Goal: Task Accomplishment & Management: Use online tool/utility

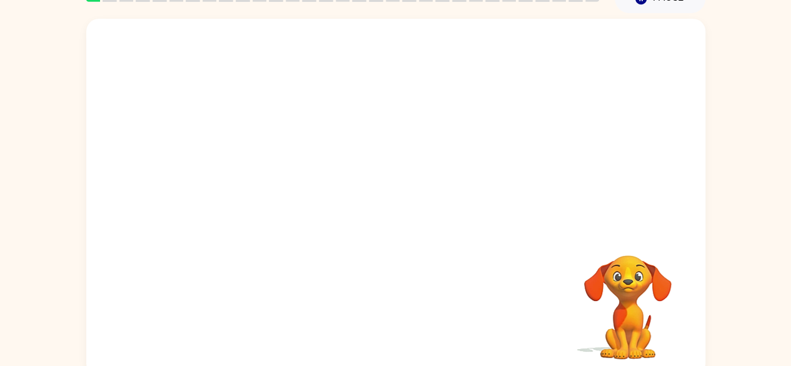
scroll to position [74, 0]
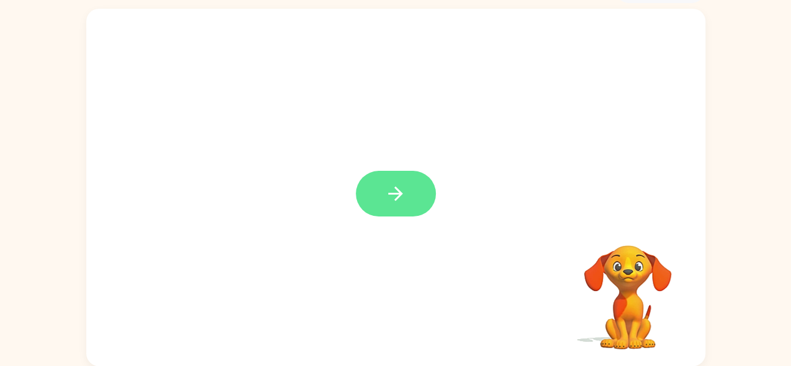
click at [393, 191] on icon "button" at bounding box center [396, 194] width 22 height 22
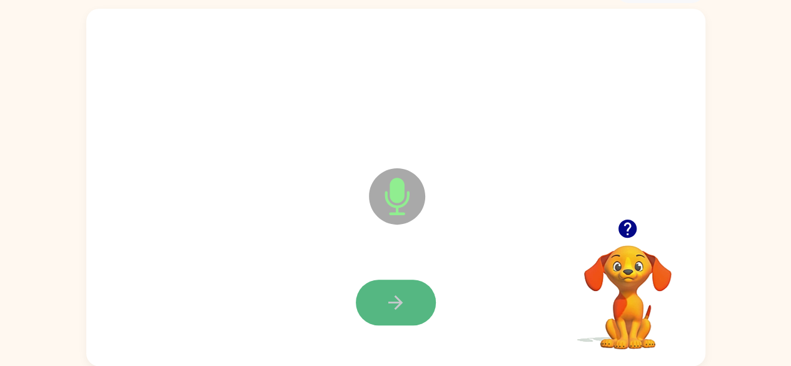
click at [401, 298] on icon "button" at bounding box center [396, 302] width 22 height 22
click at [399, 306] on icon "button" at bounding box center [396, 302] width 22 height 22
click at [395, 305] on icon "button" at bounding box center [396, 302] width 22 height 22
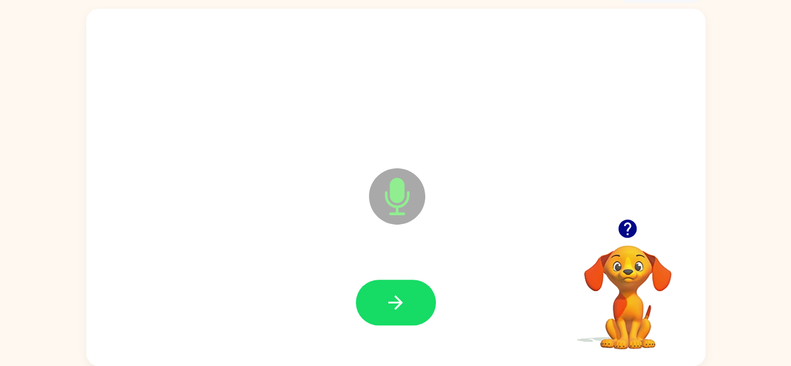
click at [395, 305] on icon "button" at bounding box center [396, 302] width 22 height 22
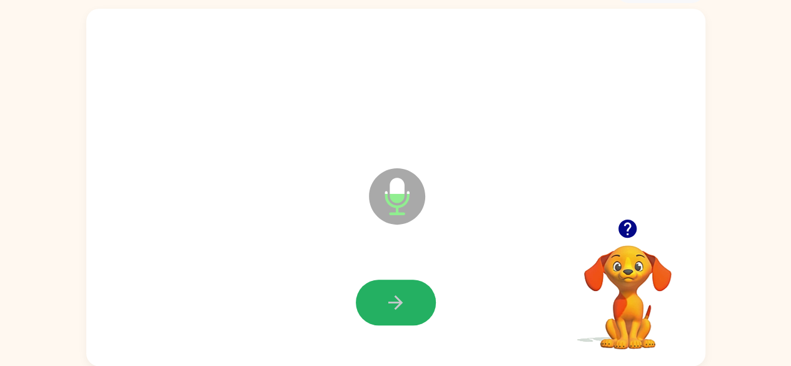
click at [395, 305] on icon "button" at bounding box center [396, 302] width 22 height 22
click at [395, 301] on icon "button" at bounding box center [396, 302] width 22 height 22
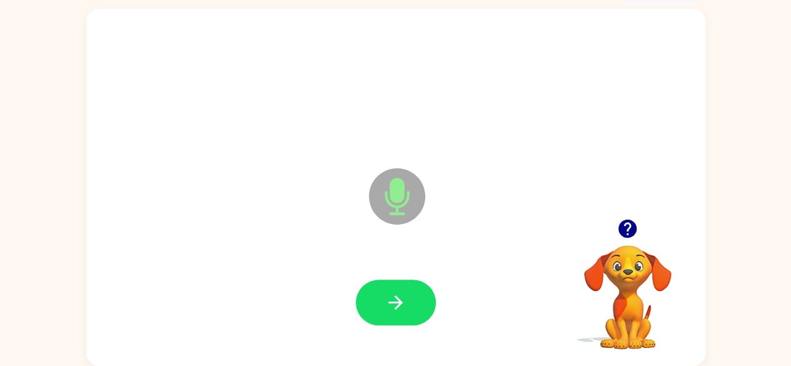
click at [395, 301] on icon "button" at bounding box center [396, 302] width 22 height 22
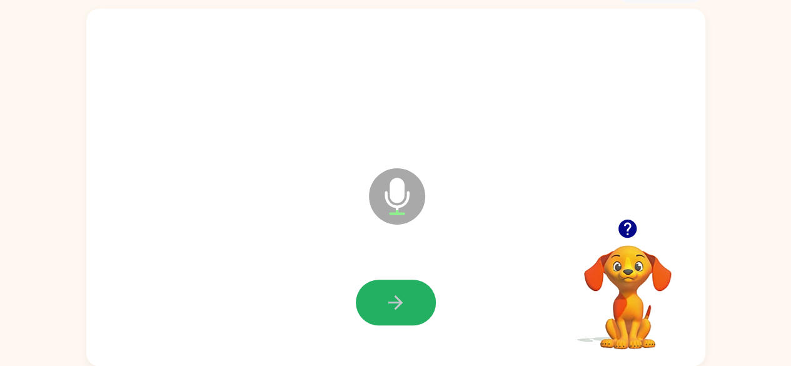
click at [395, 301] on icon "button" at bounding box center [396, 302] width 22 height 22
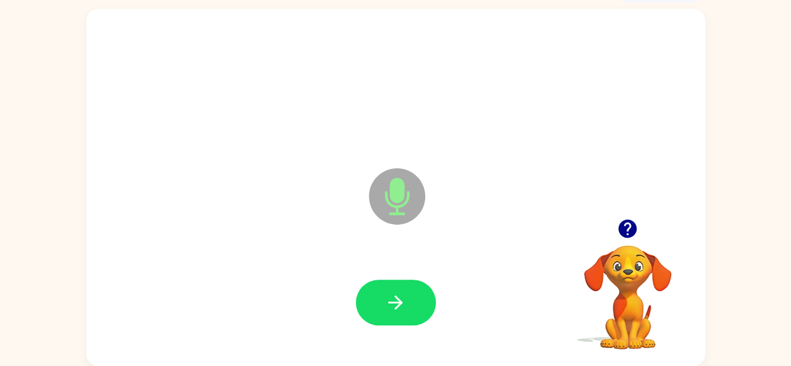
click at [395, 300] on icon "button" at bounding box center [396, 302] width 22 height 22
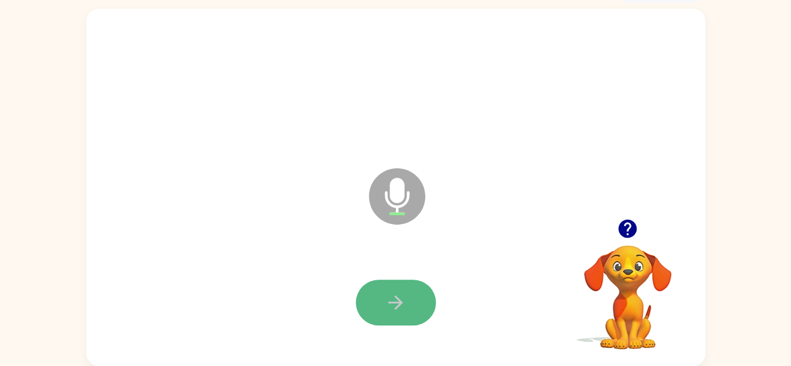
click at [396, 305] on icon "button" at bounding box center [396, 302] width 22 height 22
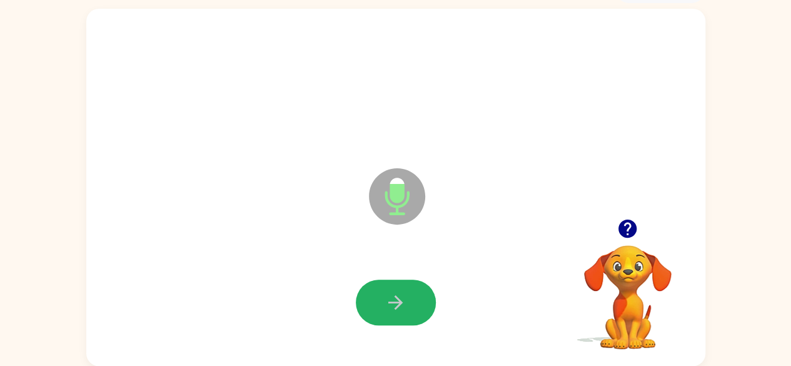
click at [396, 305] on icon "button" at bounding box center [396, 302] width 22 height 22
click at [400, 301] on icon "button" at bounding box center [395, 302] width 14 height 14
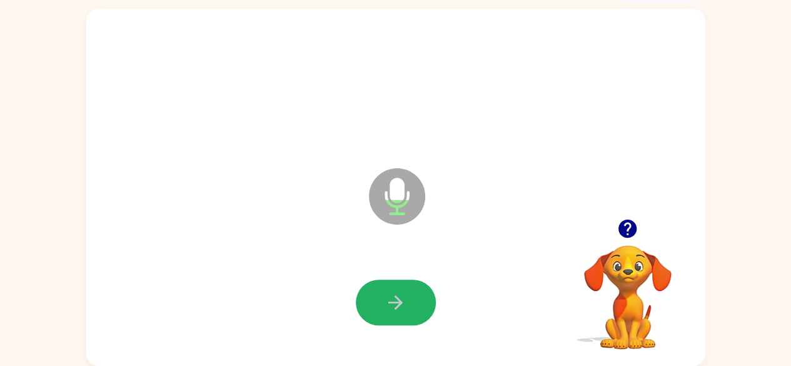
click at [400, 301] on icon "button" at bounding box center [395, 302] width 14 height 14
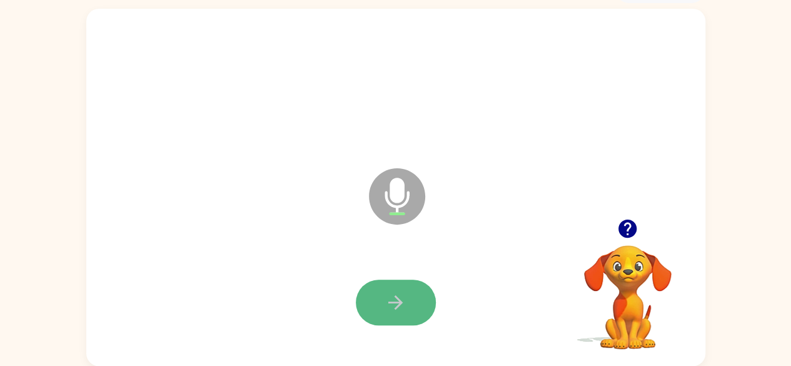
click at [386, 295] on icon "button" at bounding box center [396, 302] width 22 height 22
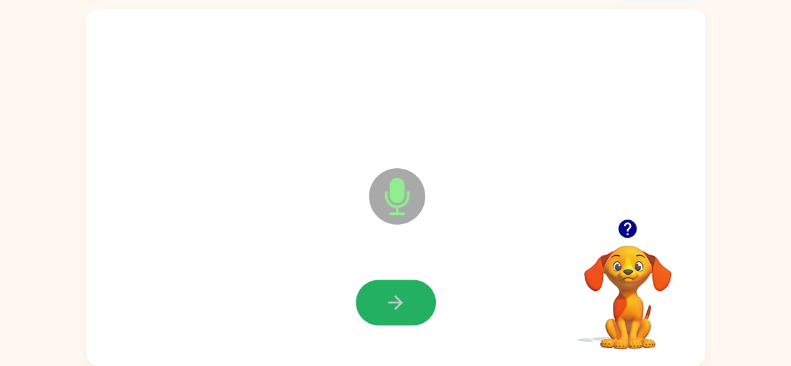
click at [386, 295] on icon "button" at bounding box center [396, 302] width 22 height 22
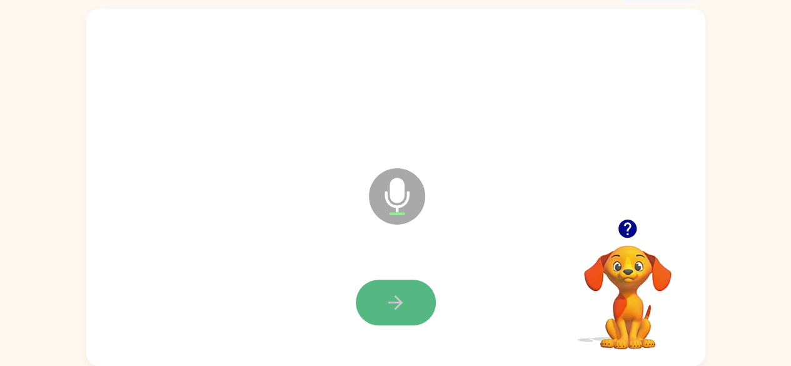
click at [385, 304] on icon "button" at bounding box center [396, 302] width 22 height 22
click at [390, 300] on icon "button" at bounding box center [396, 302] width 22 height 22
click at [394, 296] on icon "button" at bounding box center [396, 302] width 22 height 22
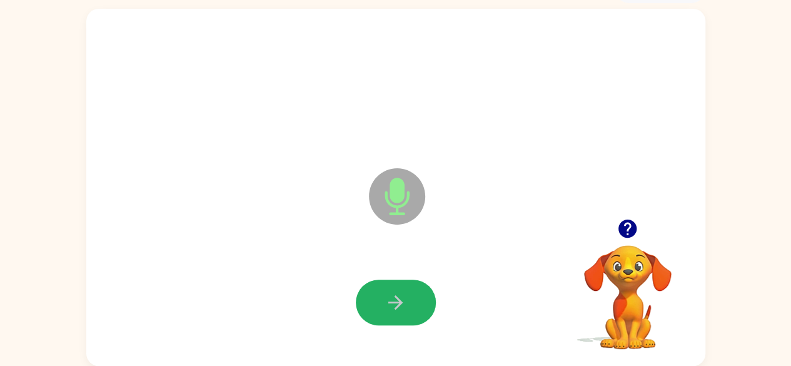
click at [394, 296] on icon "button" at bounding box center [396, 302] width 22 height 22
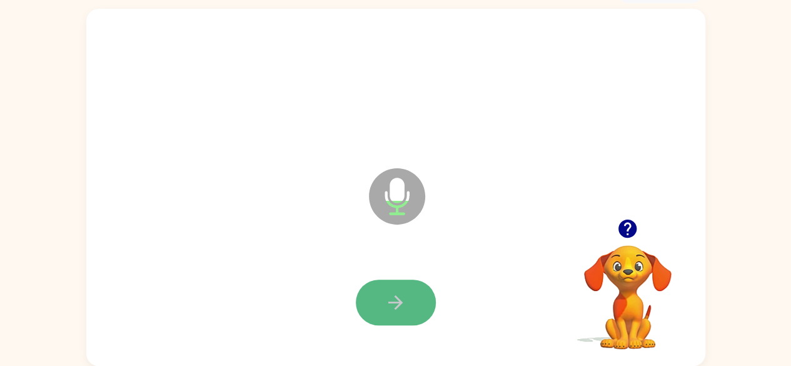
click at [403, 299] on icon "button" at bounding box center [396, 302] width 22 height 22
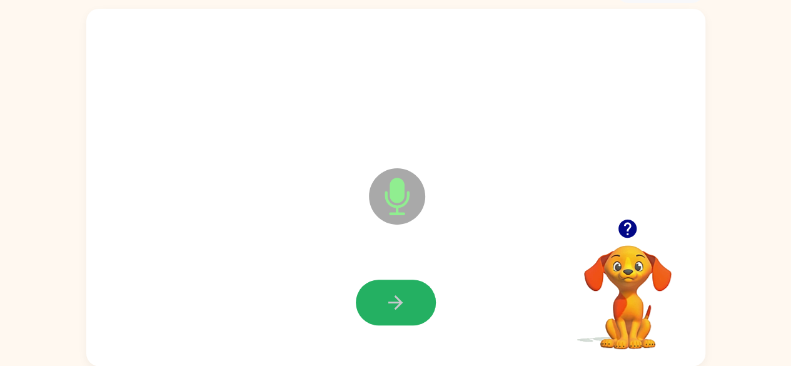
click at [403, 299] on icon "button" at bounding box center [396, 302] width 22 height 22
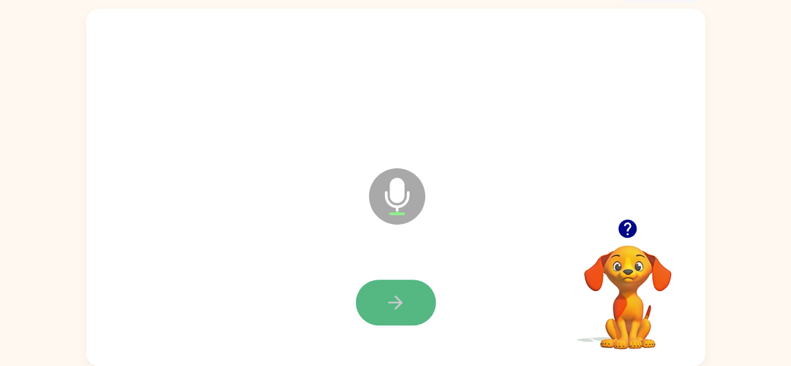
click at [403, 312] on icon "button" at bounding box center [396, 302] width 22 height 22
click at [398, 303] on icon "button" at bounding box center [396, 302] width 22 height 22
click at [391, 300] on icon "button" at bounding box center [396, 302] width 22 height 22
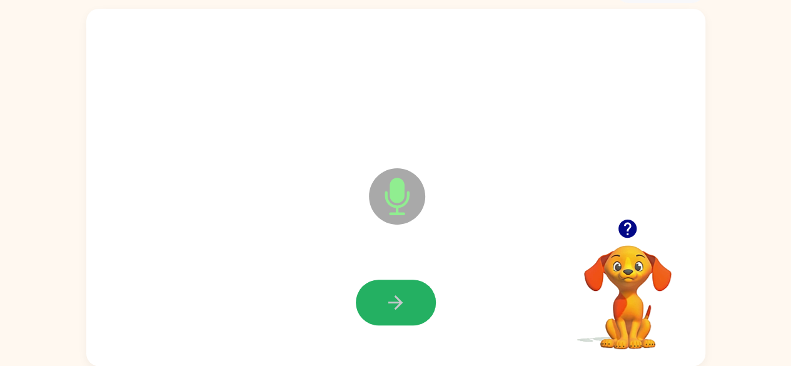
click at [391, 300] on icon "button" at bounding box center [396, 302] width 22 height 22
click at [404, 303] on icon "button" at bounding box center [396, 302] width 22 height 22
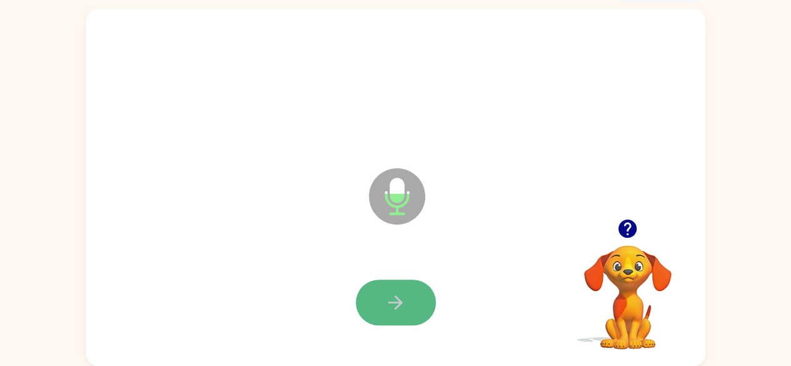
click at [405, 300] on icon "button" at bounding box center [396, 302] width 22 height 22
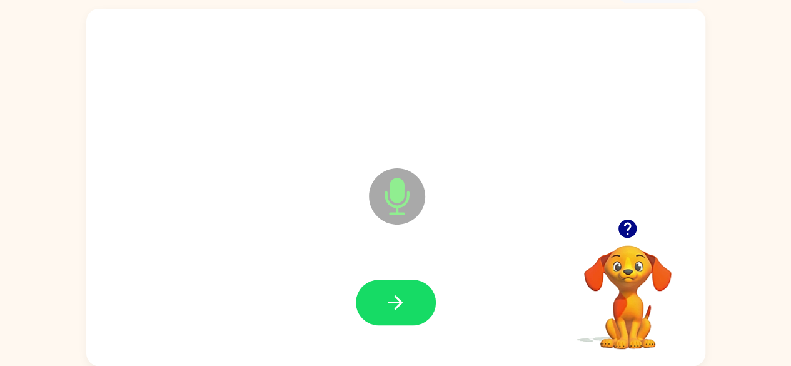
click at [405, 300] on icon "button" at bounding box center [396, 302] width 22 height 22
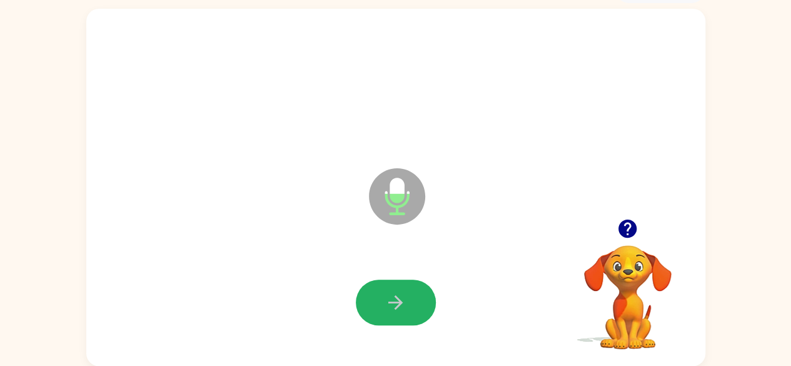
click at [405, 300] on icon "button" at bounding box center [396, 302] width 22 height 22
click at [415, 299] on button "button" at bounding box center [396, 303] width 80 height 46
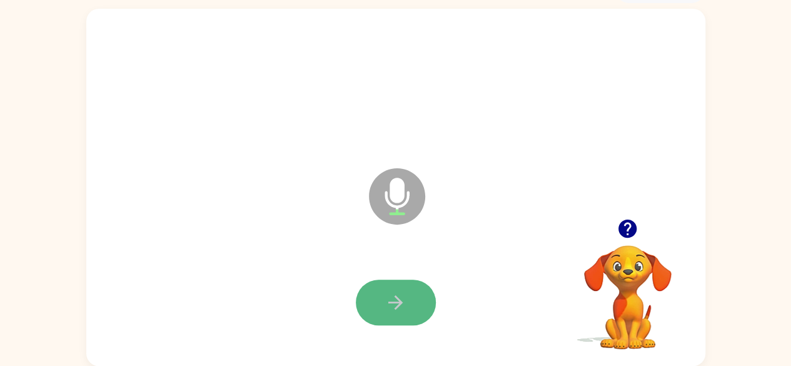
click at [398, 308] on icon "button" at bounding box center [396, 302] width 22 height 22
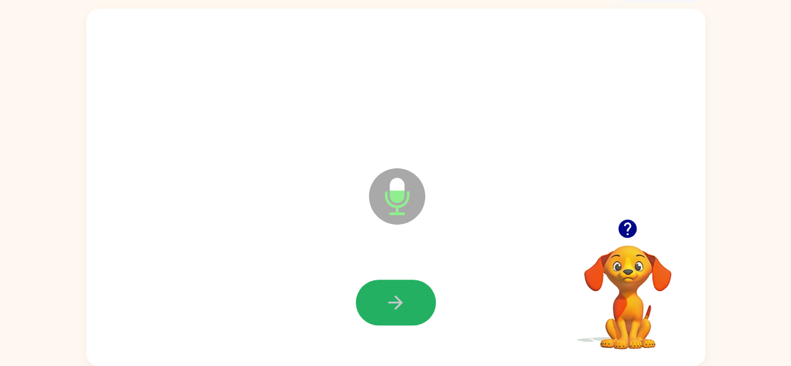
click at [398, 308] on icon "button" at bounding box center [396, 302] width 22 height 22
click at [398, 311] on icon "button" at bounding box center [396, 302] width 22 height 22
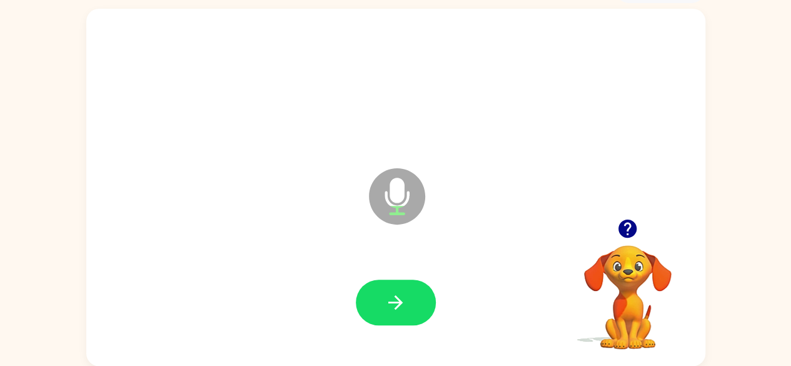
click at [398, 311] on icon "button" at bounding box center [396, 302] width 22 height 22
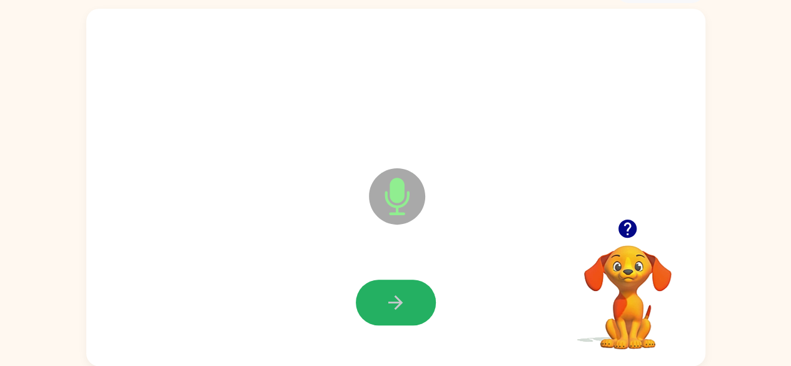
click at [399, 311] on icon "button" at bounding box center [396, 302] width 22 height 22
click at [400, 306] on icon "button" at bounding box center [396, 302] width 22 height 22
click at [400, 305] on icon "button" at bounding box center [395, 302] width 14 height 14
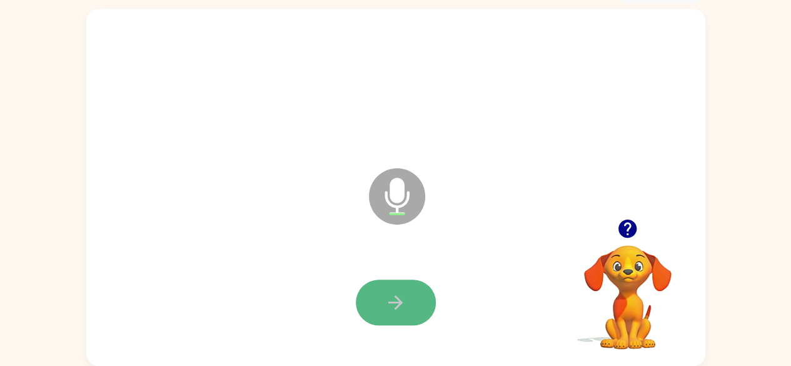
click at [403, 308] on icon "button" at bounding box center [396, 302] width 22 height 22
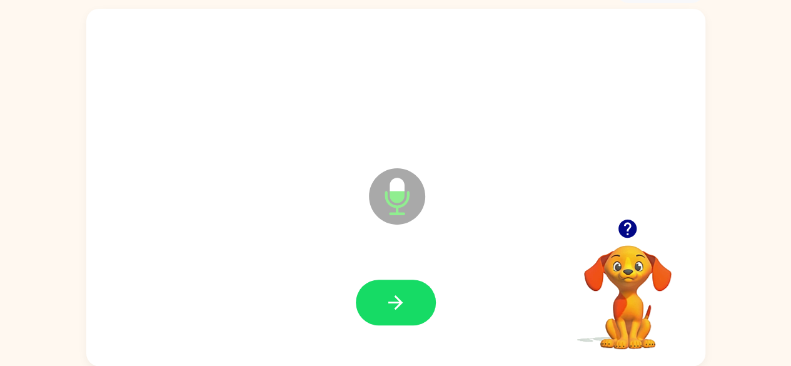
click at [395, 285] on button "button" at bounding box center [396, 303] width 80 height 46
click at [390, 296] on icon "button" at bounding box center [396, 302] width 22 height 22
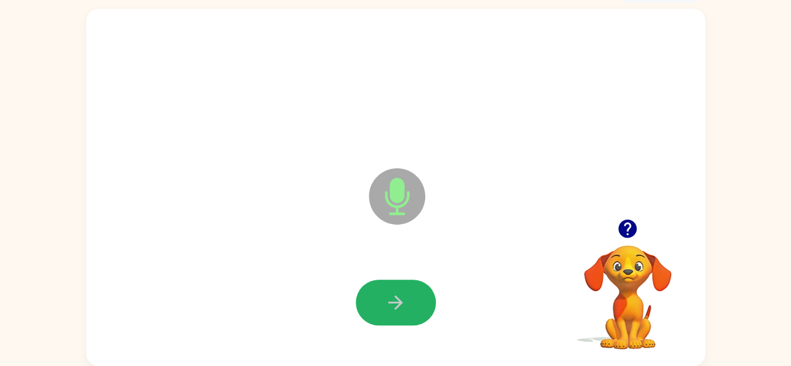
click at [390, 295] on icon "button" at bounding box center [396, 302] width 22 height 22
click at [396, 301] on icon "button" at bounding box center [395, 302] width 14 height 14
click at [402, 300] on icon "button" at bounding box center [396, 302] width 22 height 22
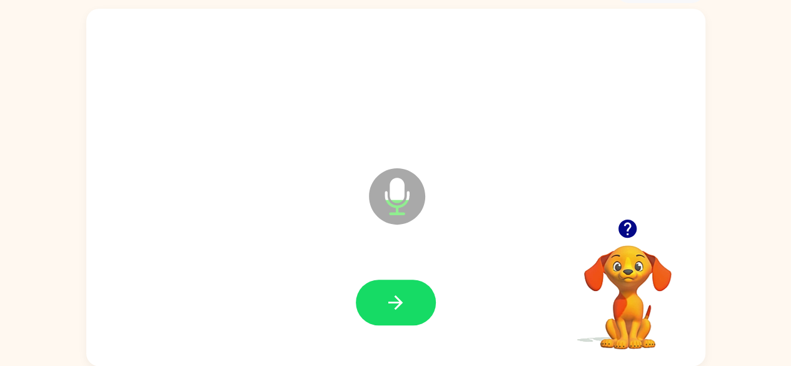
click at [402, 300] on icon "button" at bounding box center [396, 302] width 22 height 22
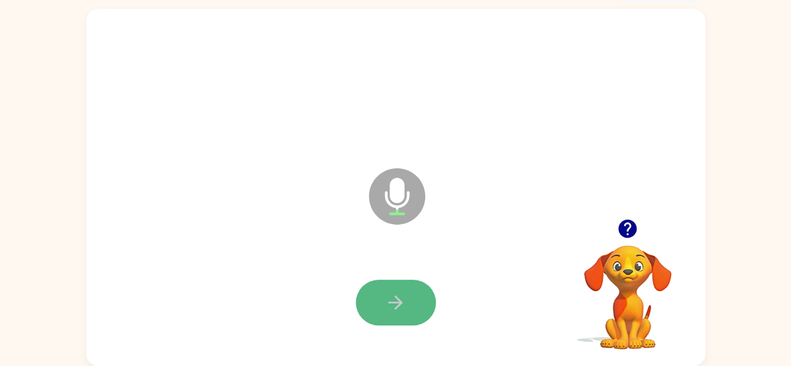
click at [395, 295] on icon "button" at bounding box center [396, 302] width 22 height 22
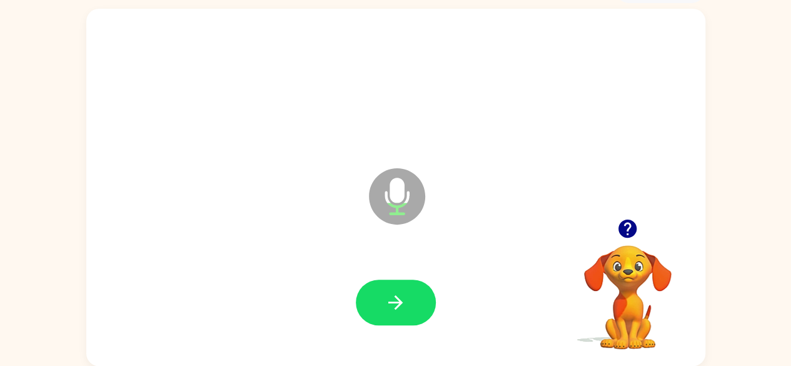
click at [398, 295] on icon "button" at bounding box center [396, 302] width 22 height 22
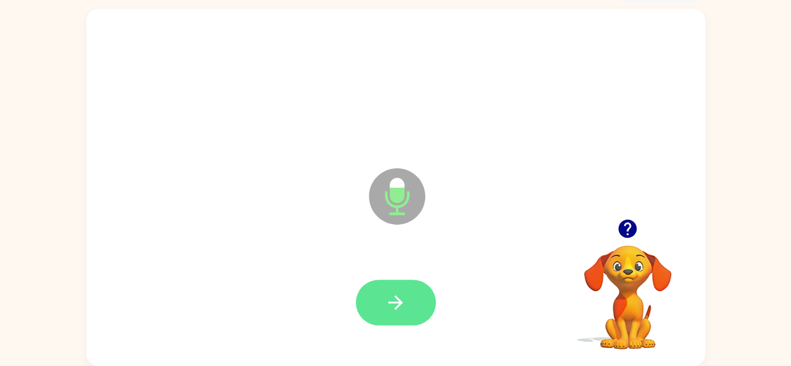
click at [398, 300] on icon "button" at bounding box center [396, 302] width 22 height 22
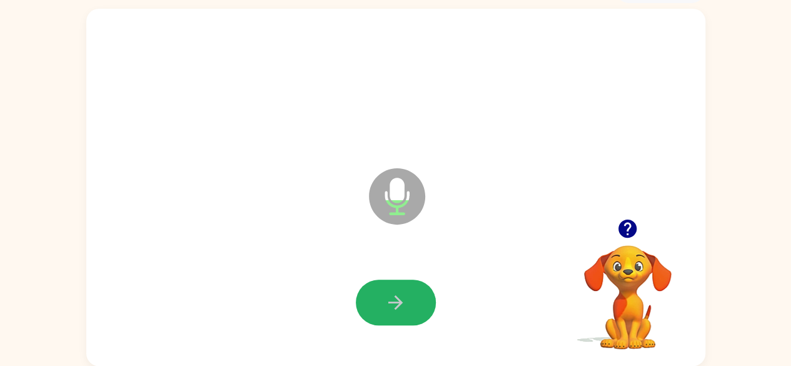
click at [398, 298] on icon "button" at bounding box center [395, 302] width 14 height 14
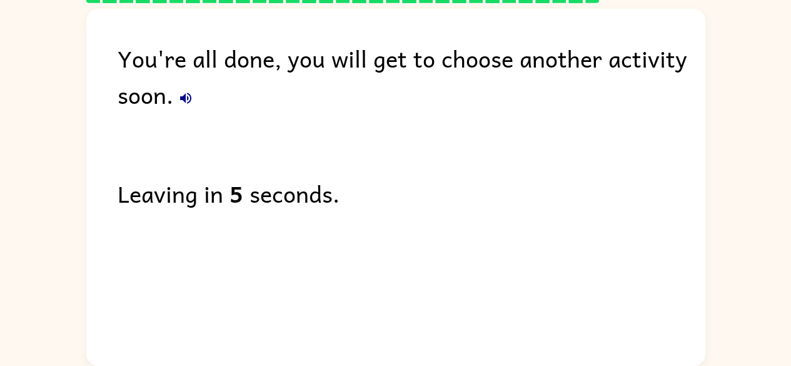
scroll to position [51, 0]
